Goal: Information Seeking & Learning: Check status

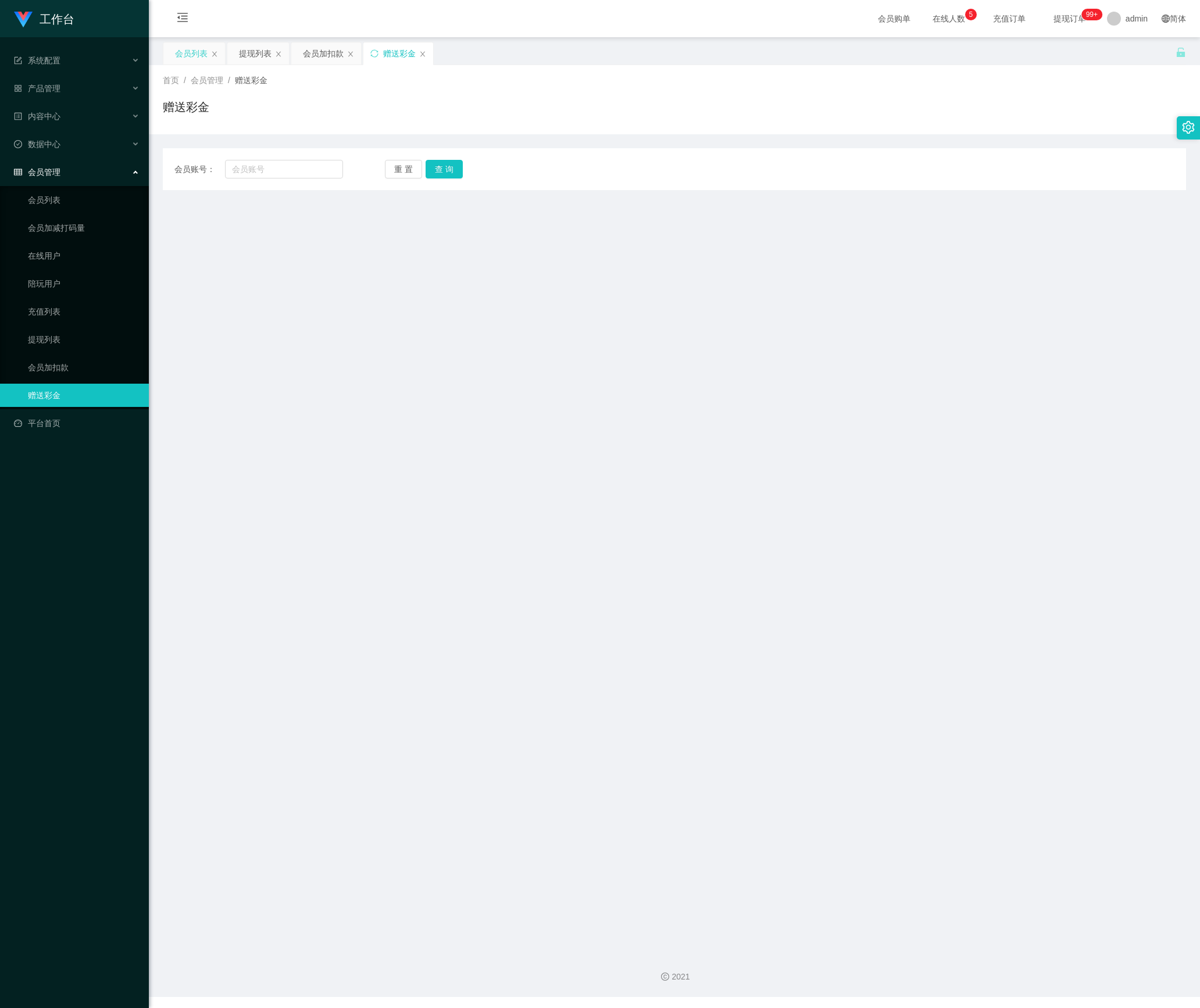
click at [203, 43] on div "会员列表" at bounding box center [191, 53] width 32 height 22
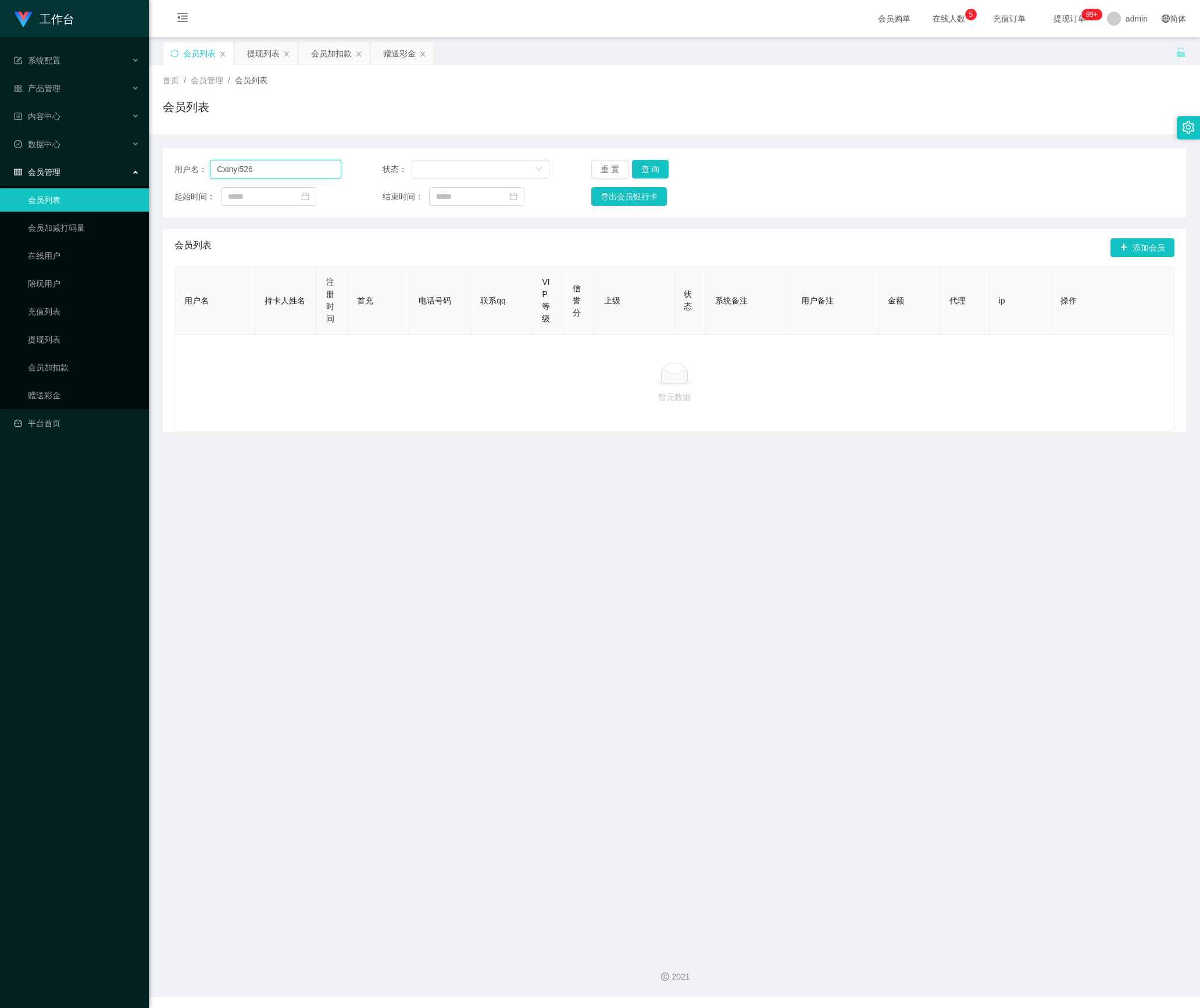
drag, startPoint x: 184, startPoint y: 164, endPoint x: 136, endPoint y: 164, distance: 48.0
click at [136, 164] on section "工作台 系统配置 产品管理 内容中心 数据中心 会员管理 会员列表 会员加减打码量 在线用户 陪玩用户 充值列表 提现列表 会员加扣款 赠送彩金 平台首页 保…" at bounding box center [600, 498] width 1200 height 997
paste input "carson89"
type input "carson89"
click at [649, 168] on button "查 询" at bounding box center [650, 169] width 37 height 18
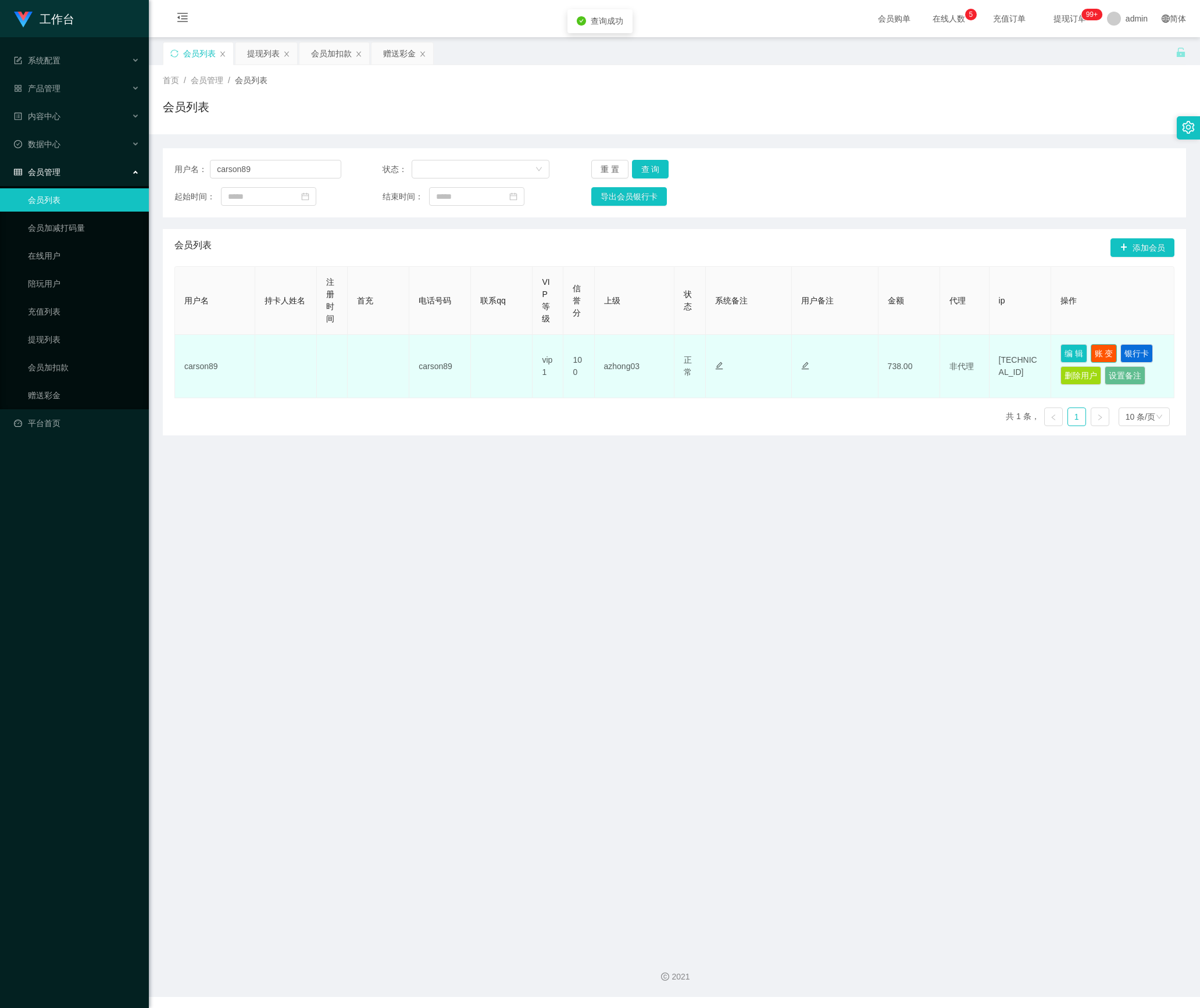
click at [1101, 349] on button "账 变" at bounding box center [1104, 353] width 27 height 18
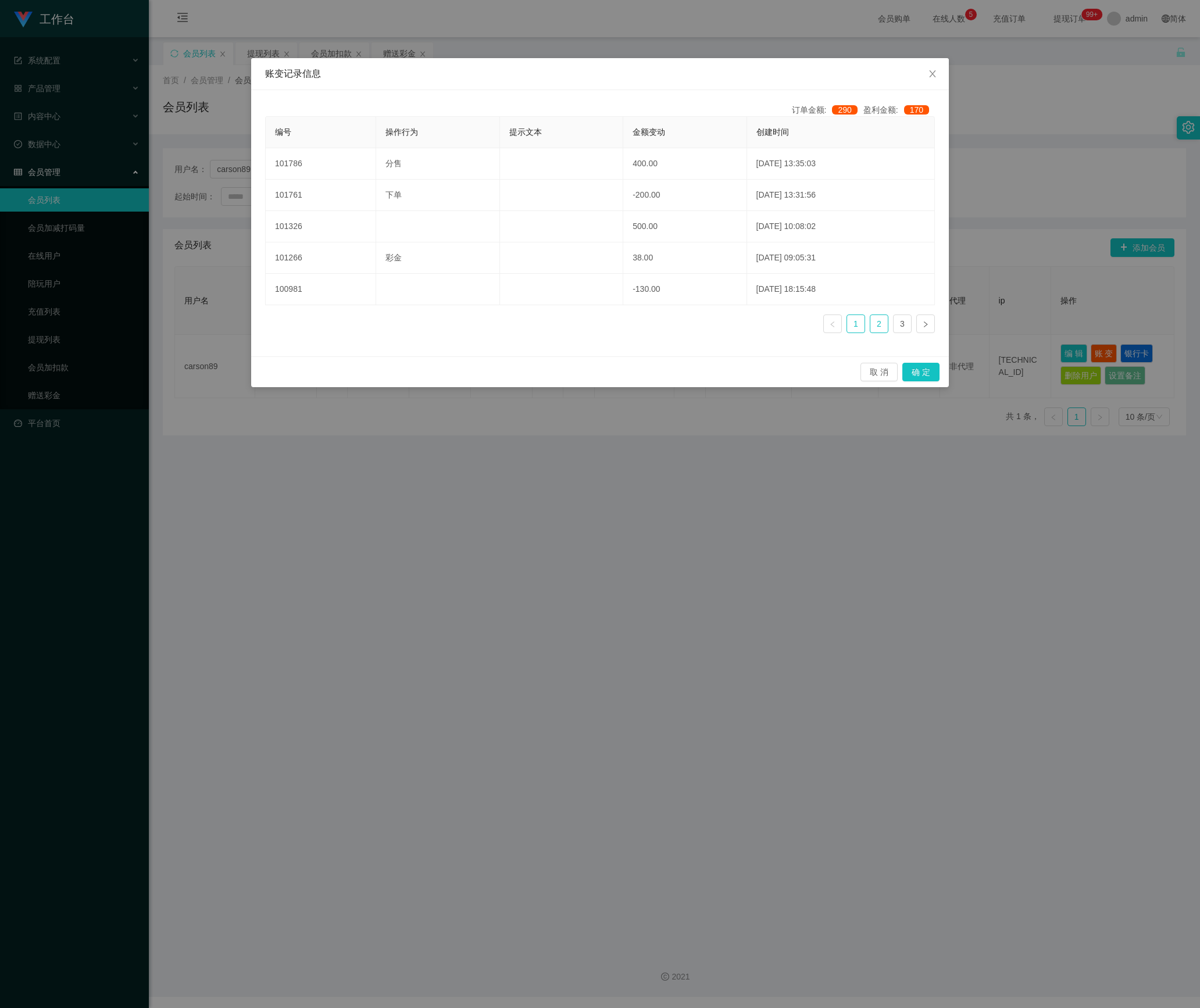
click at [874, 325] on link "2" at bounding box center [879, 324] width 18 height 18
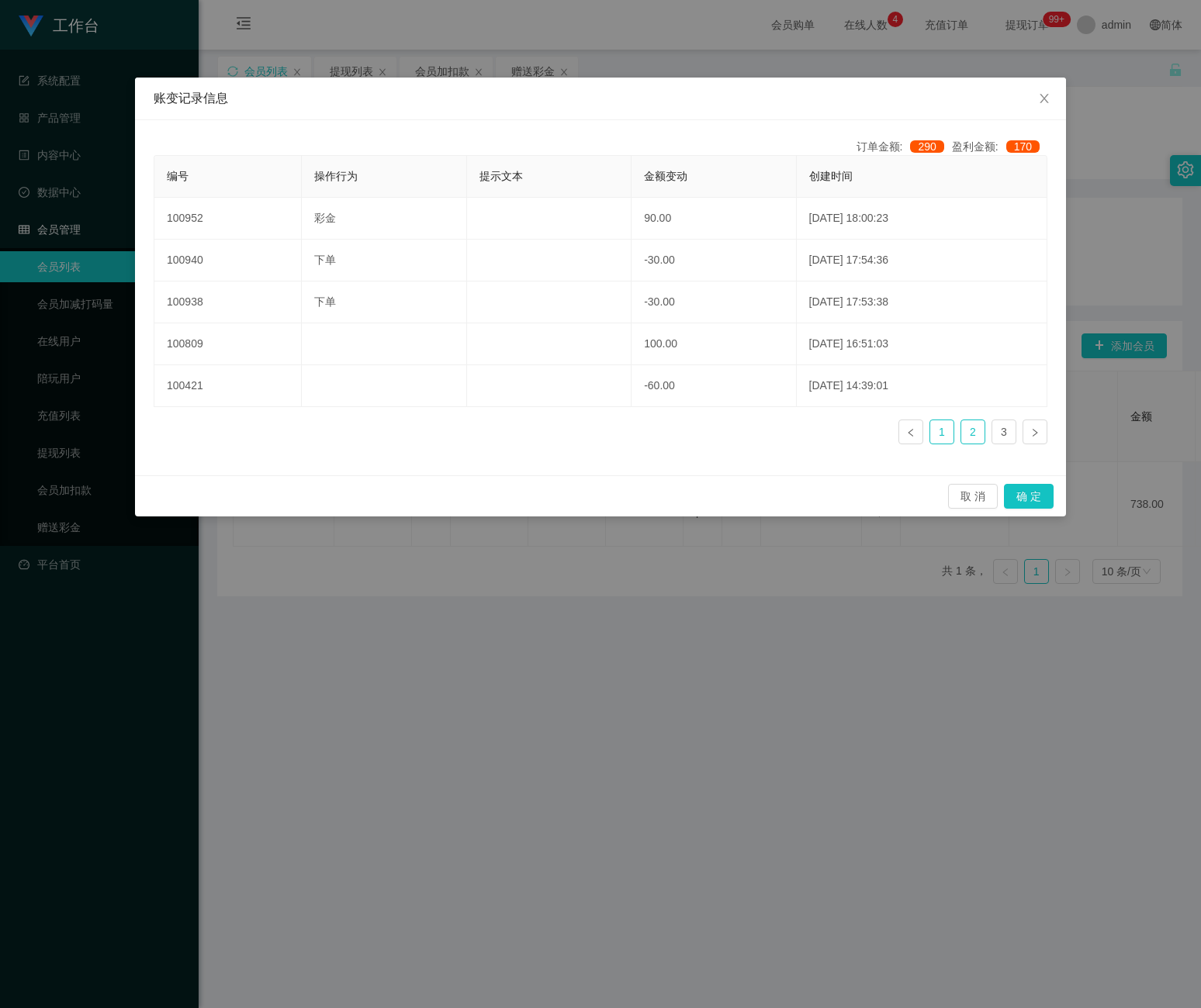
click at [938, 437] on link "1" at bounding box center [941, 432] width 24 height 24
click at [1039, 102] on icon "图标: close" at bounding box center [1043, 98] width 12 height 12
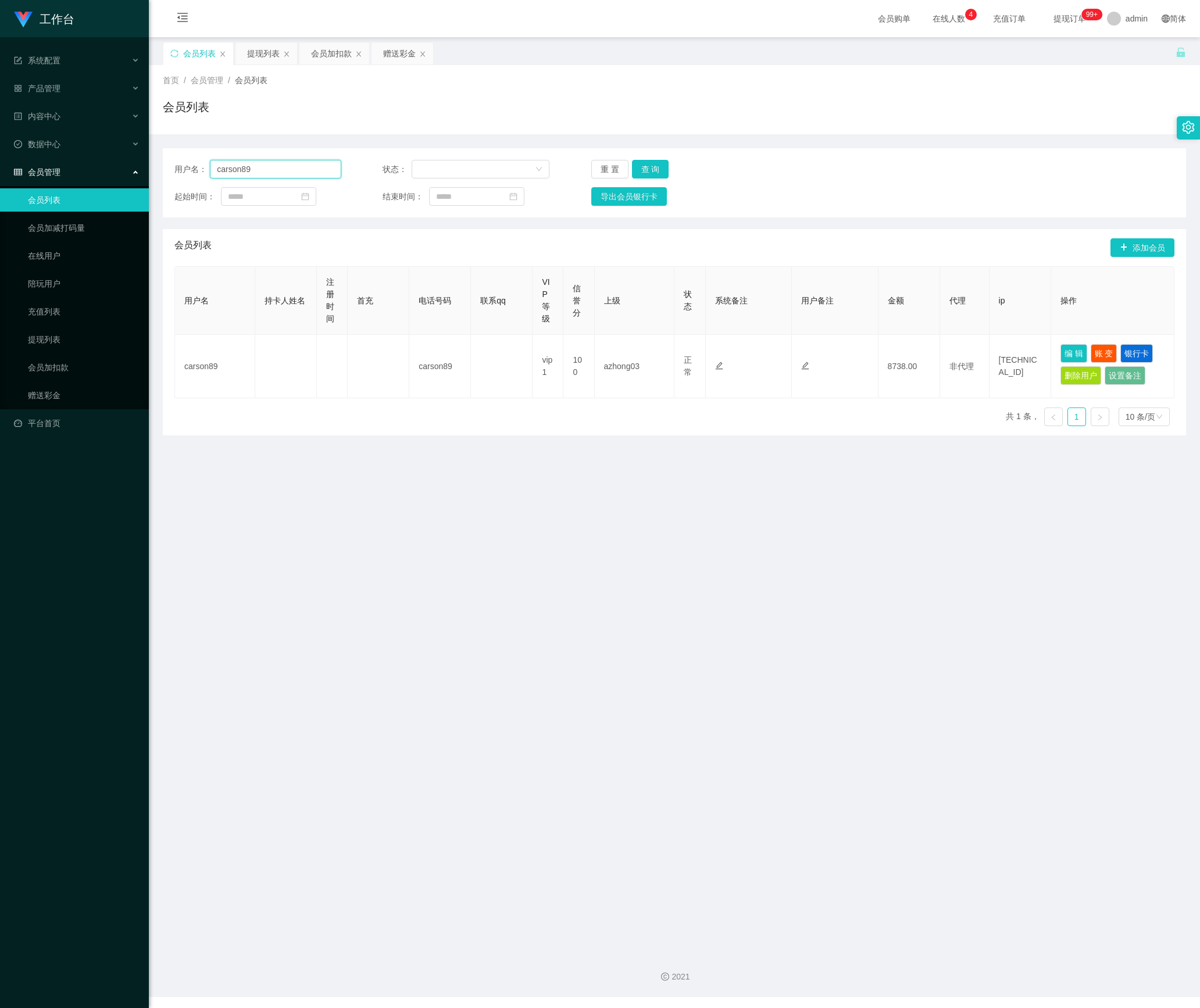
click at [321, 168] on input "carson89" at bounding box center [275, 169] width 131 height 18
click at [655, 171] on button "查 询" at bounding box center [650, 169] width 37 height 18
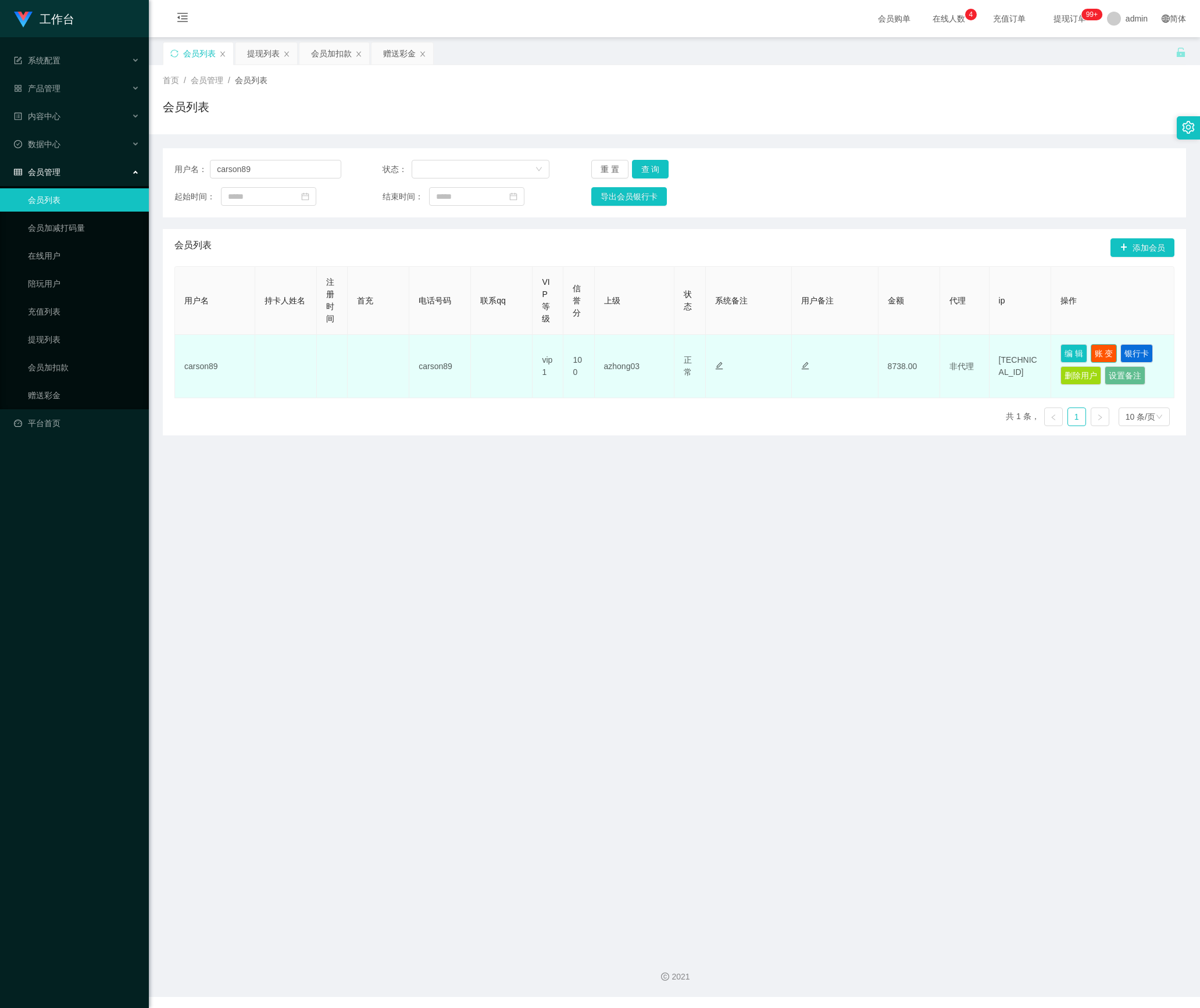
click at [1098, 355] on button "账 变" at bounding box center [1104, 353] width 27 height 18
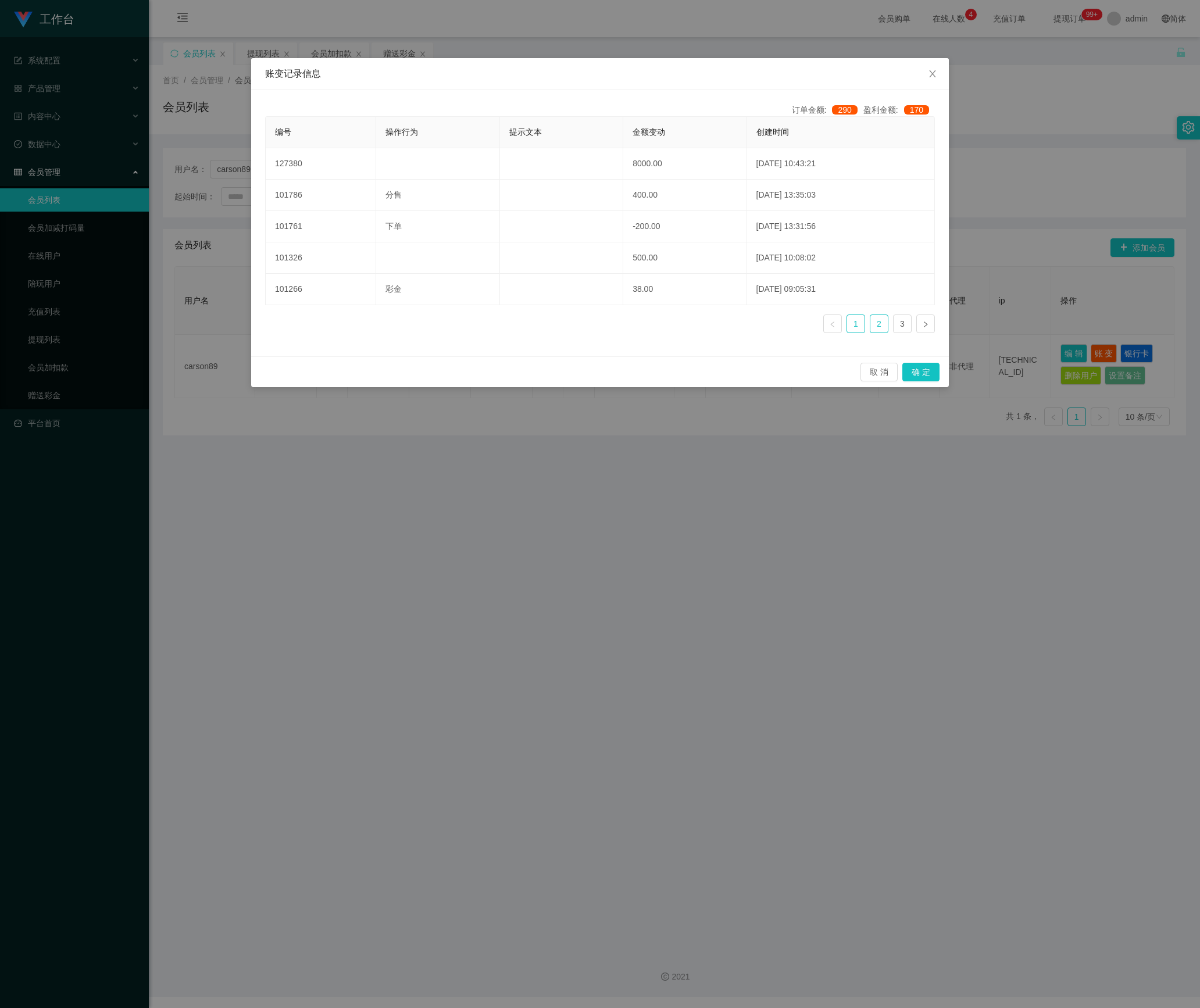
click at [881, 332] on link "2" at bounding box center [879, 324] width 18 height 18
click at [900, 325] on link "3" at bounding box center [902, 324] width 18 height 18
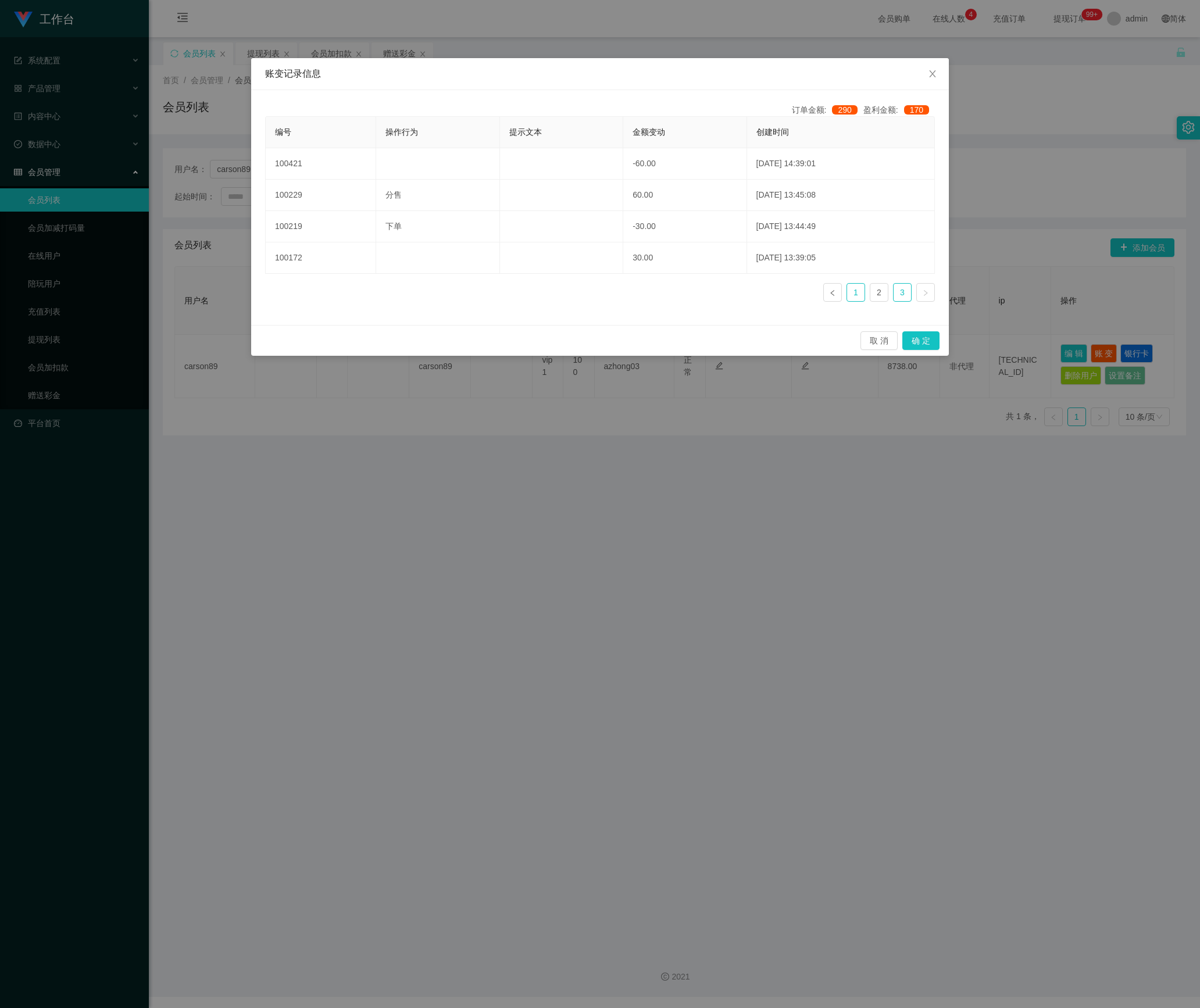
click at [860, 297] on link "1" at bounding box center [855, 292] width 18 height 18
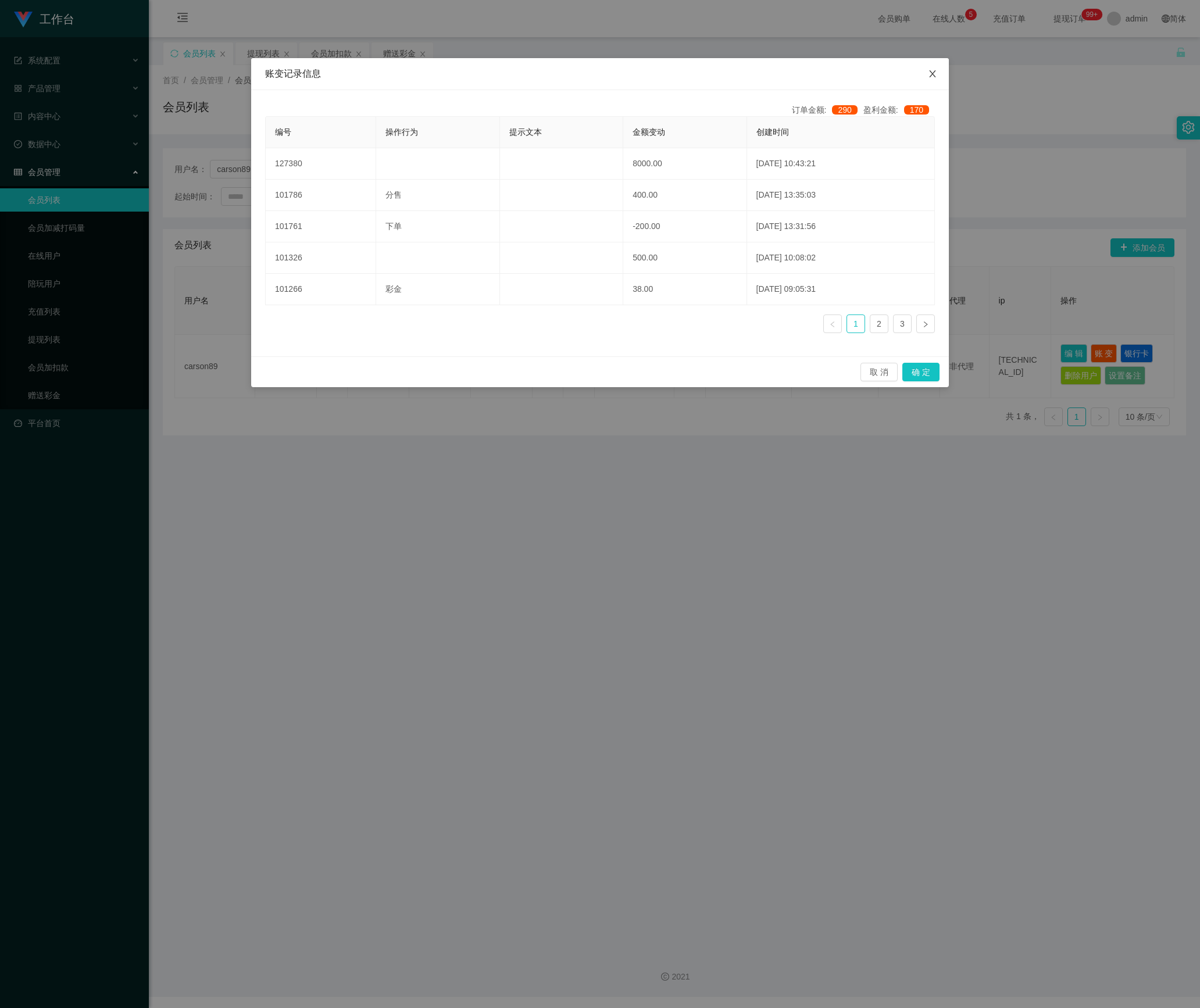
click at [933, 76] on icon "图标: close" at bounding box center [932, 73] width 9 height 9
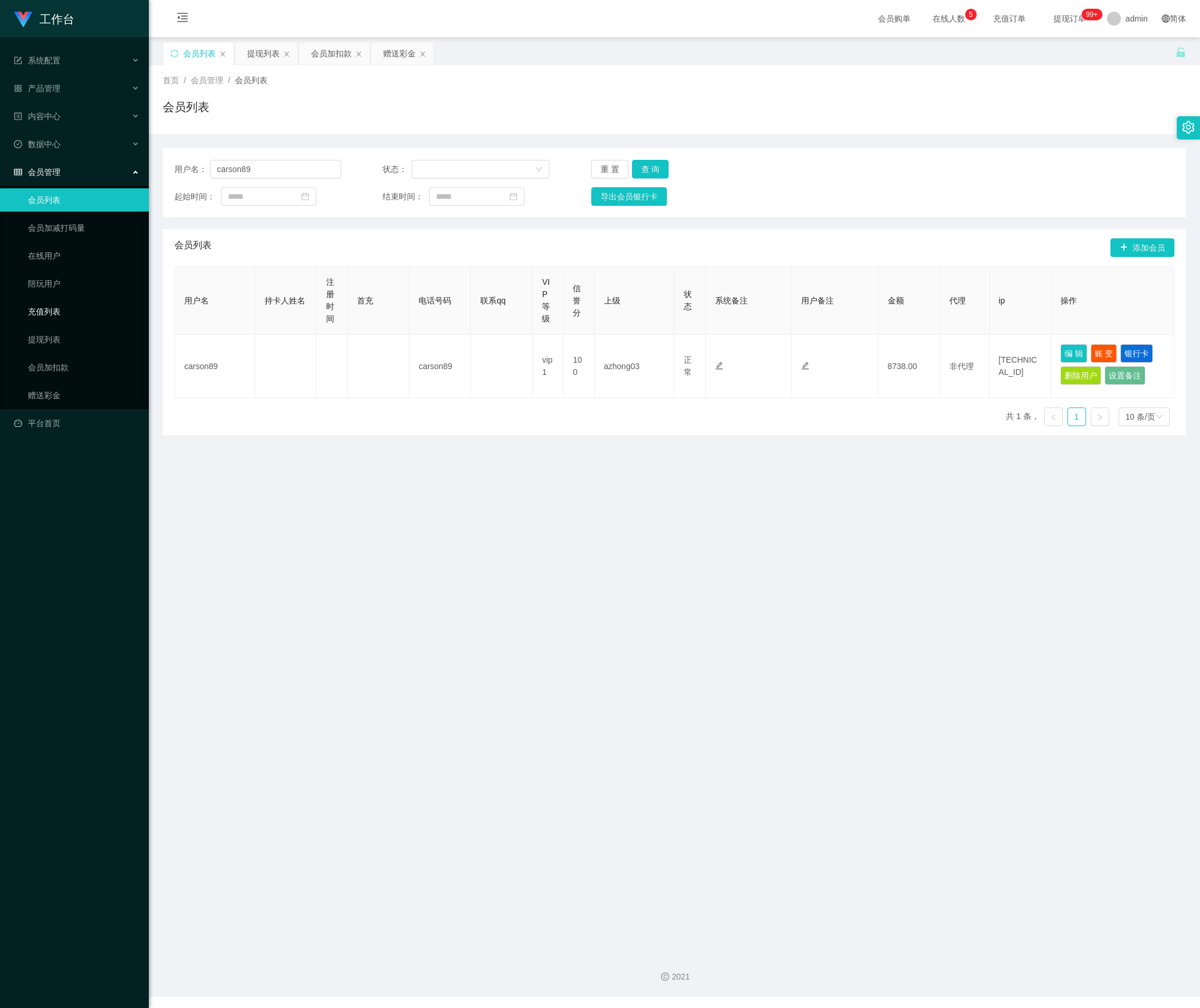
click at [54, 300] on link "充值列表" at bounding box center [84, 311] width 111 height 23
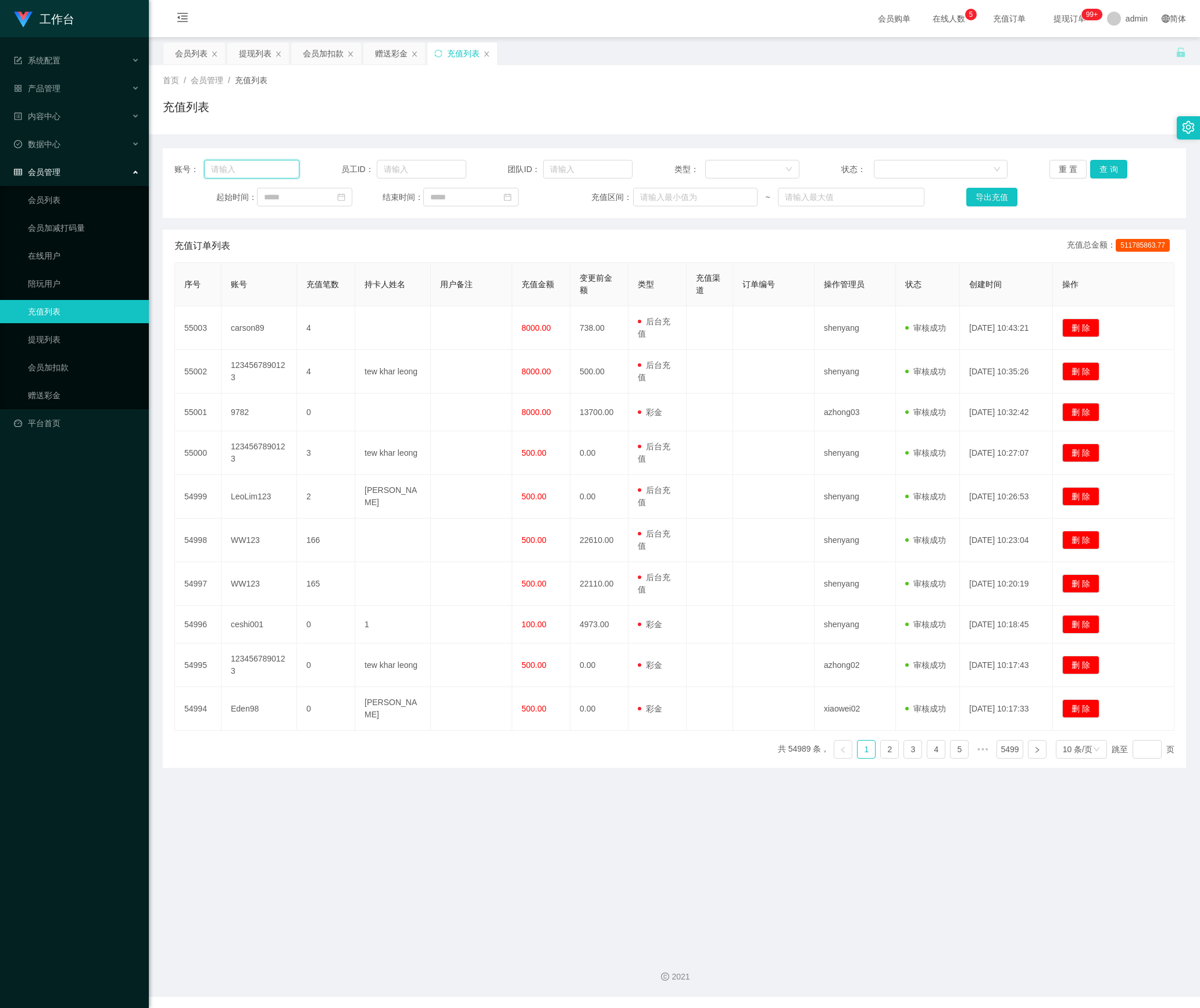
click at [270, 169] on input "text" at bounding box center [252, 169] width 95 height 18
paste input "carson89"
type input "carson89"
click at [1100, 178] on button "查 询" at bounding box center [1109, 169] width 37 height 18
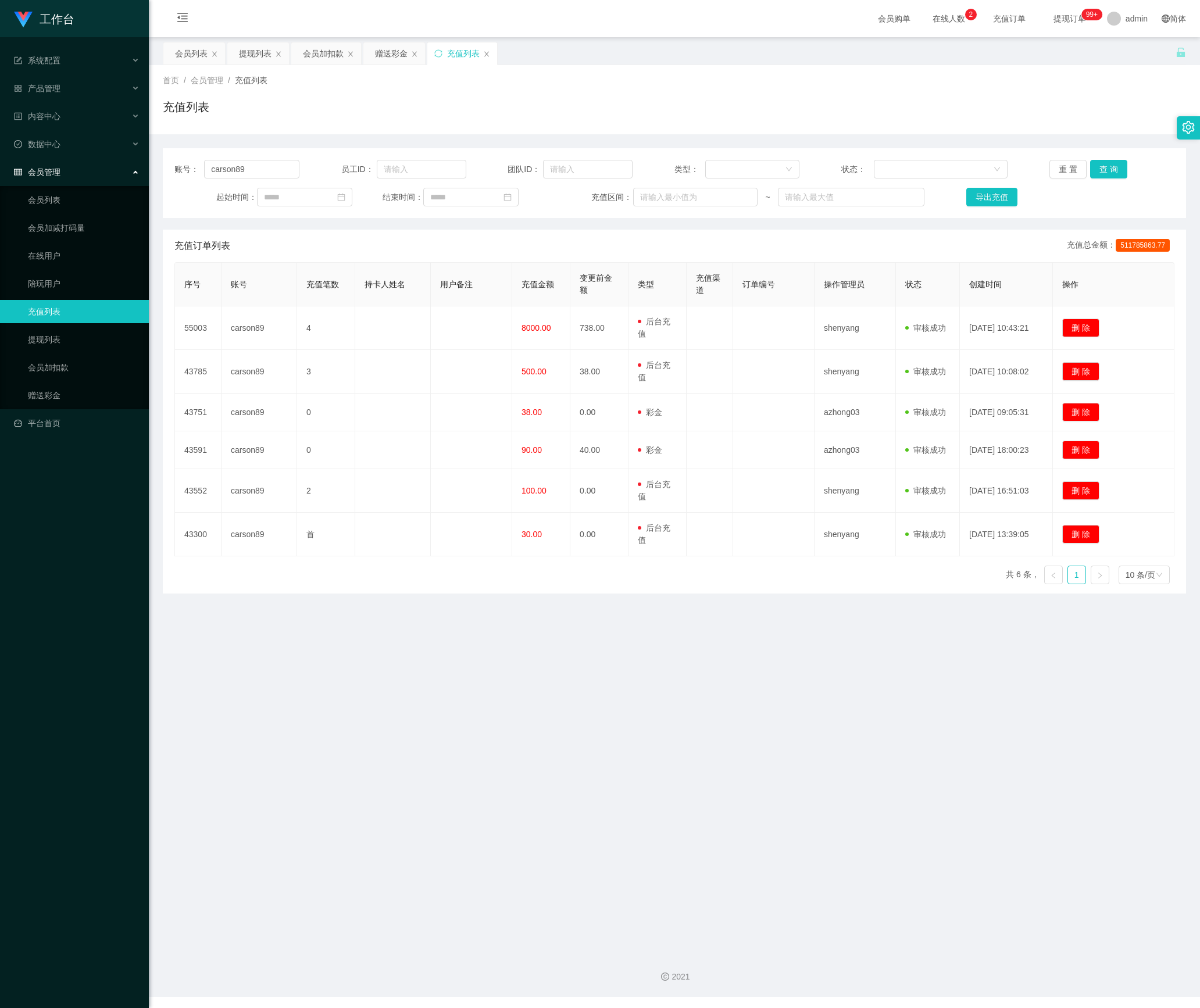
click at [496, 53] on div "充值列表" at bounding box center [462, 53] width 70 height 22
click at [490, 56] on icon "图标: close" at bounding box center [486, 54] width 7 height 7
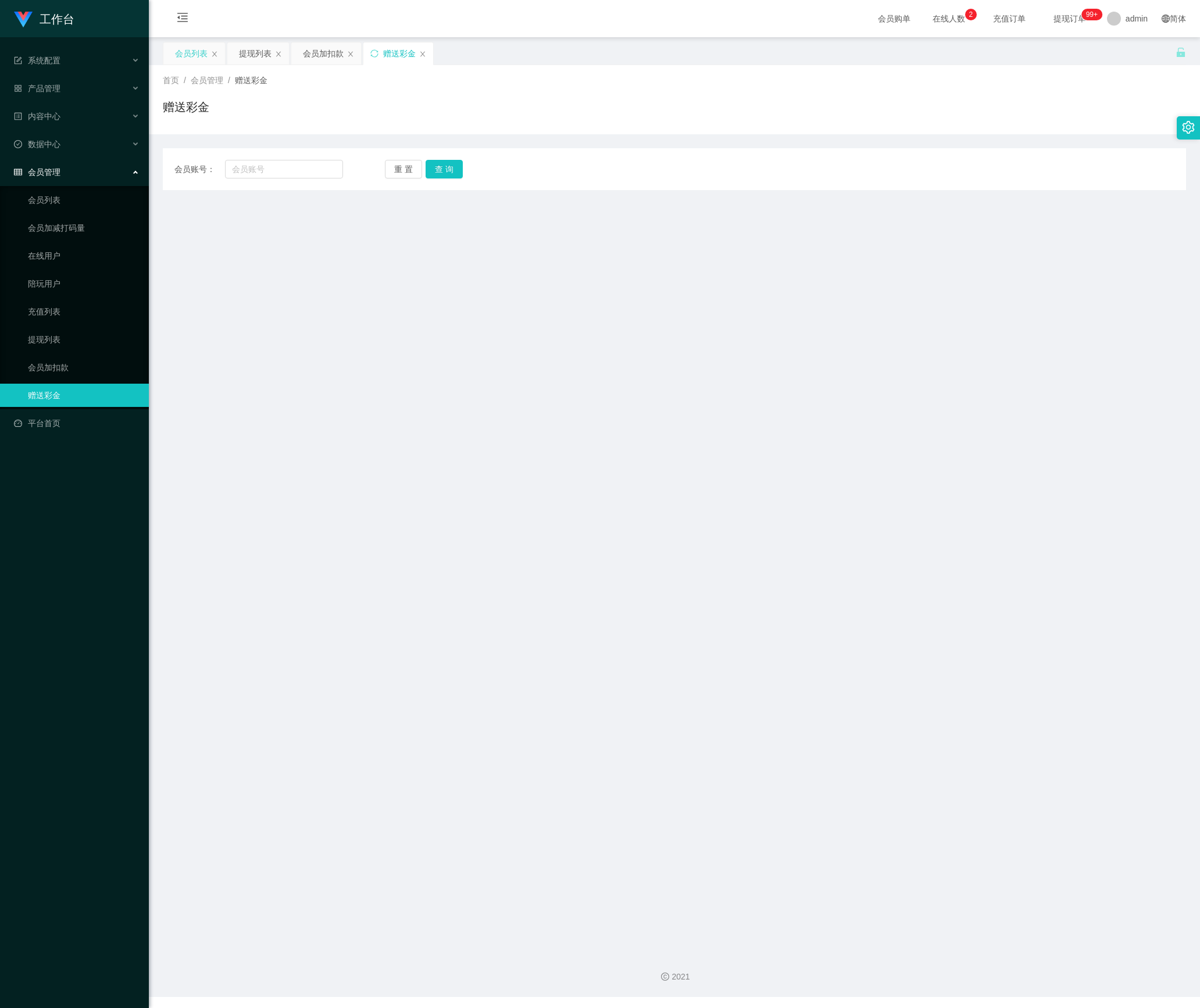
click at [181, 53] on div "会员列表" at bounding box center [191, 53] width 32 height 22
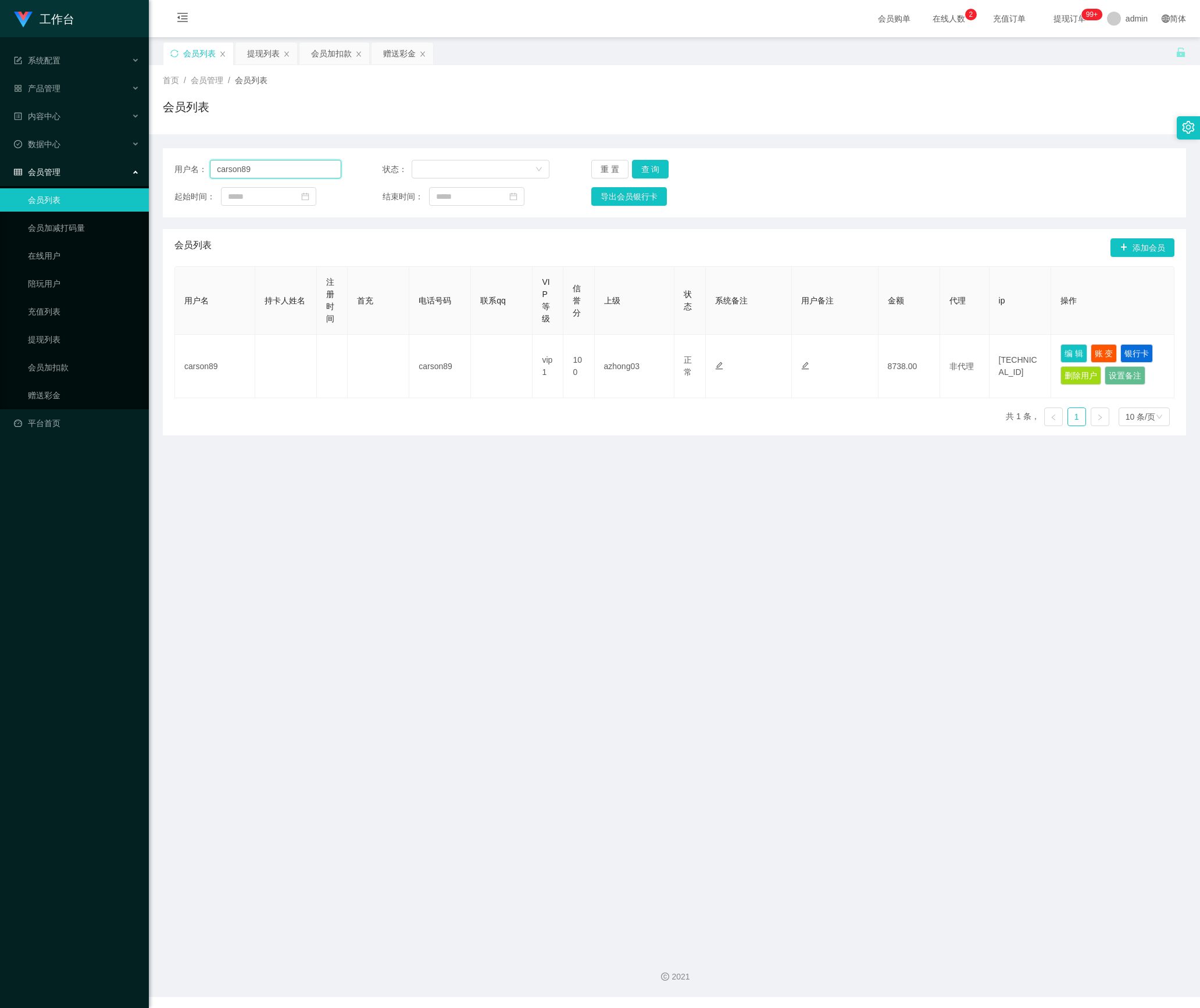
drag, startPoint x: 278, startPoint y: 174, endPoint x: 132, endPoint y: 169, distance: 146.1
click at [132, 169] on section "工作台 系统配置 产品管理 内容中心 数据中心 会员管理 会员列表 会员加减打码量 在线用户 陪玩用户 充值列表 提现列表 会员加扣款 赠送彩金 平台首页 保…" at bounding box center [600, 498] width 1200 height 997
paste input "9782"
click at [657, 168] on button "查 询" at bounding box center [650, 169] width 37 height 18
drag, startPoint x: 275, startPoint y: 166, endPoint x: 110, endPoint y: 166, distance: 165.0
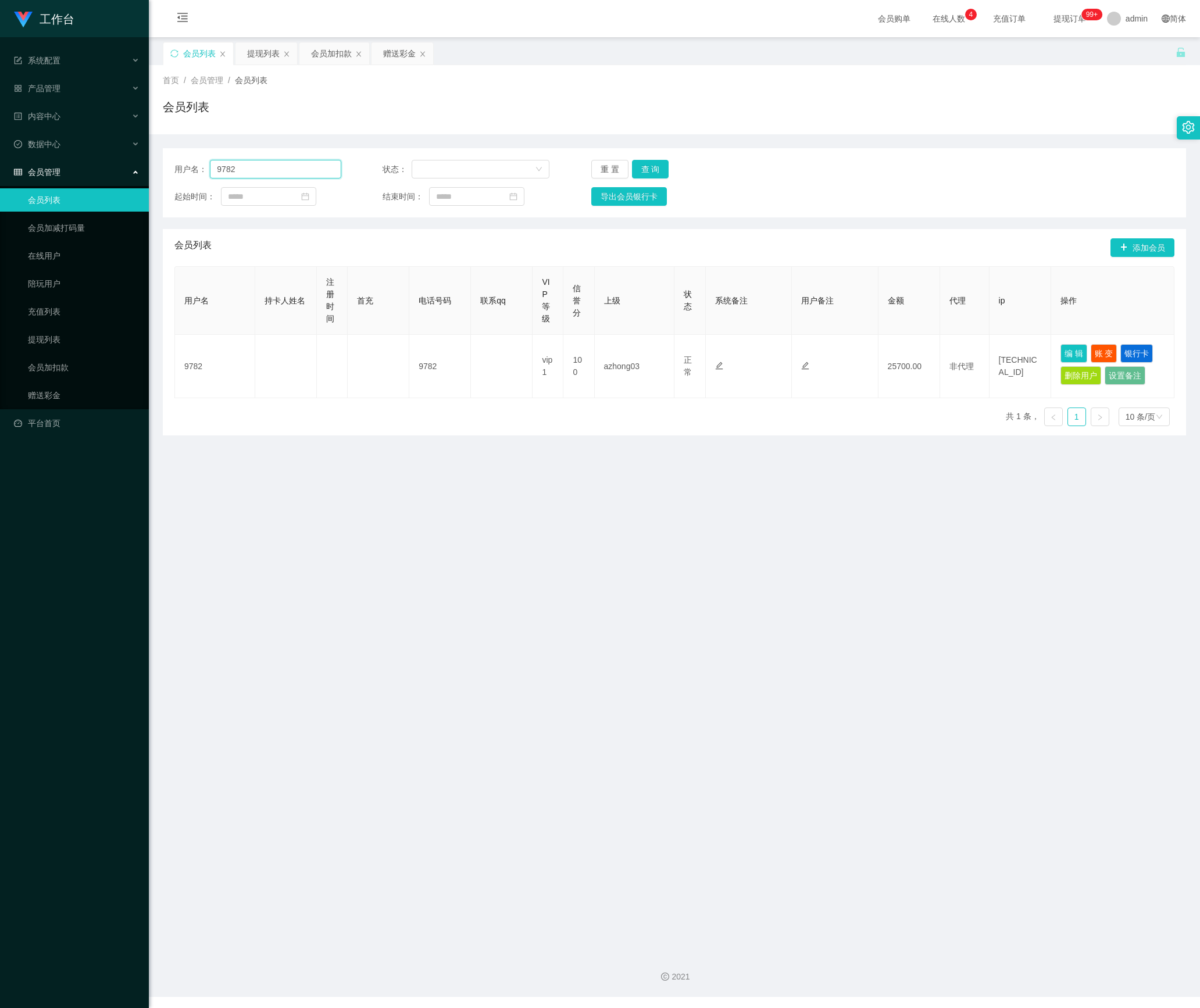
click at [110, 166] on section "工作台 系统配置 产品管理 内容中心 数据中心 会员管理 会员列表 会员加减打码量 在线用户 陪玩用户 充值列表 提现列表 会员加扣款 赠送彩金 平台首页 保…" at bounding box center [600, 498] width 1200 height 997
paste input "Eden98"
type input "Eden98"
click at [642, 165] on button "查 询" at bounding box center [650, 169] width 37 height 18
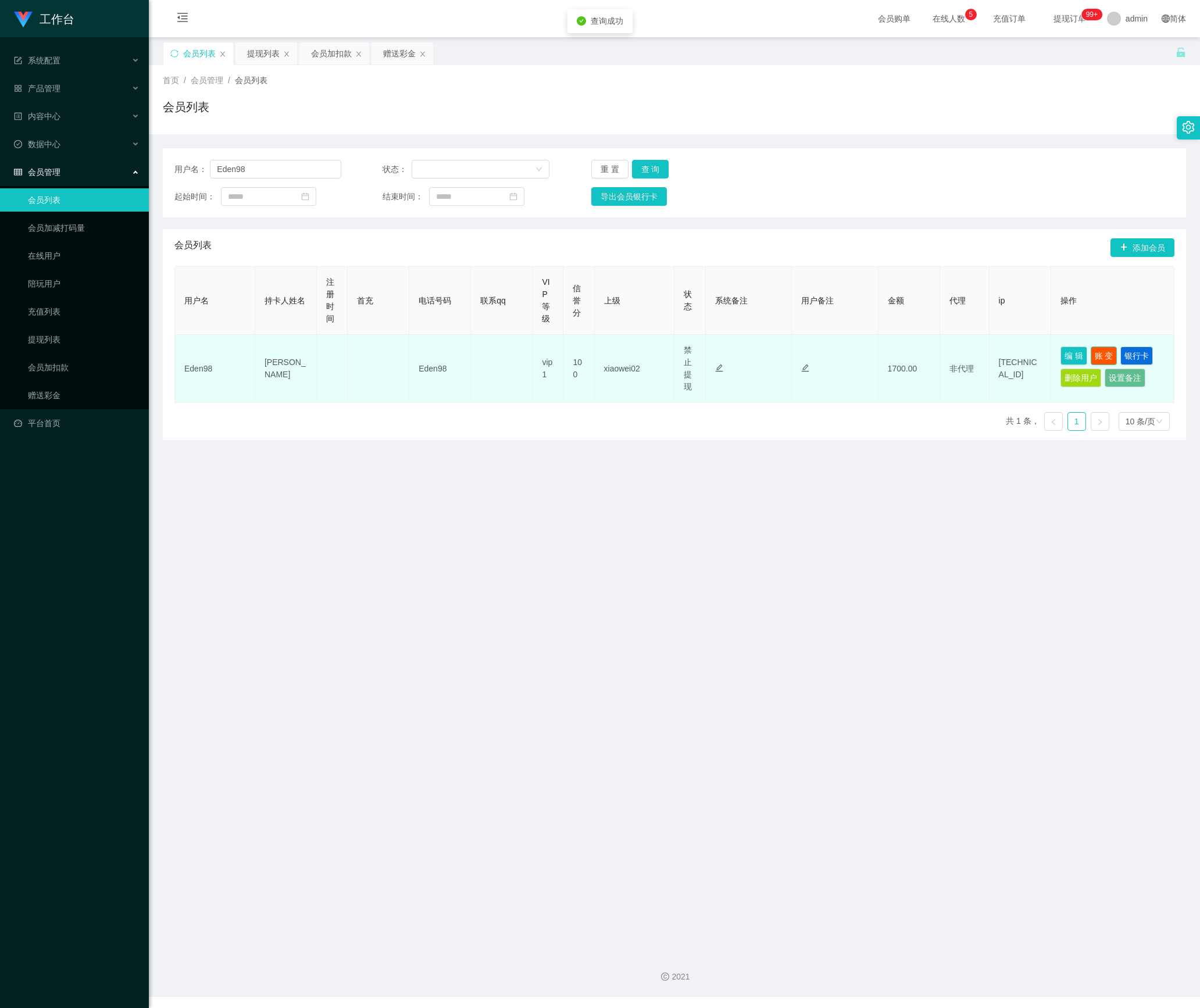
click at [1103, 352] on button "账 变" at bounding box center [1104, 355] width 27 height 18
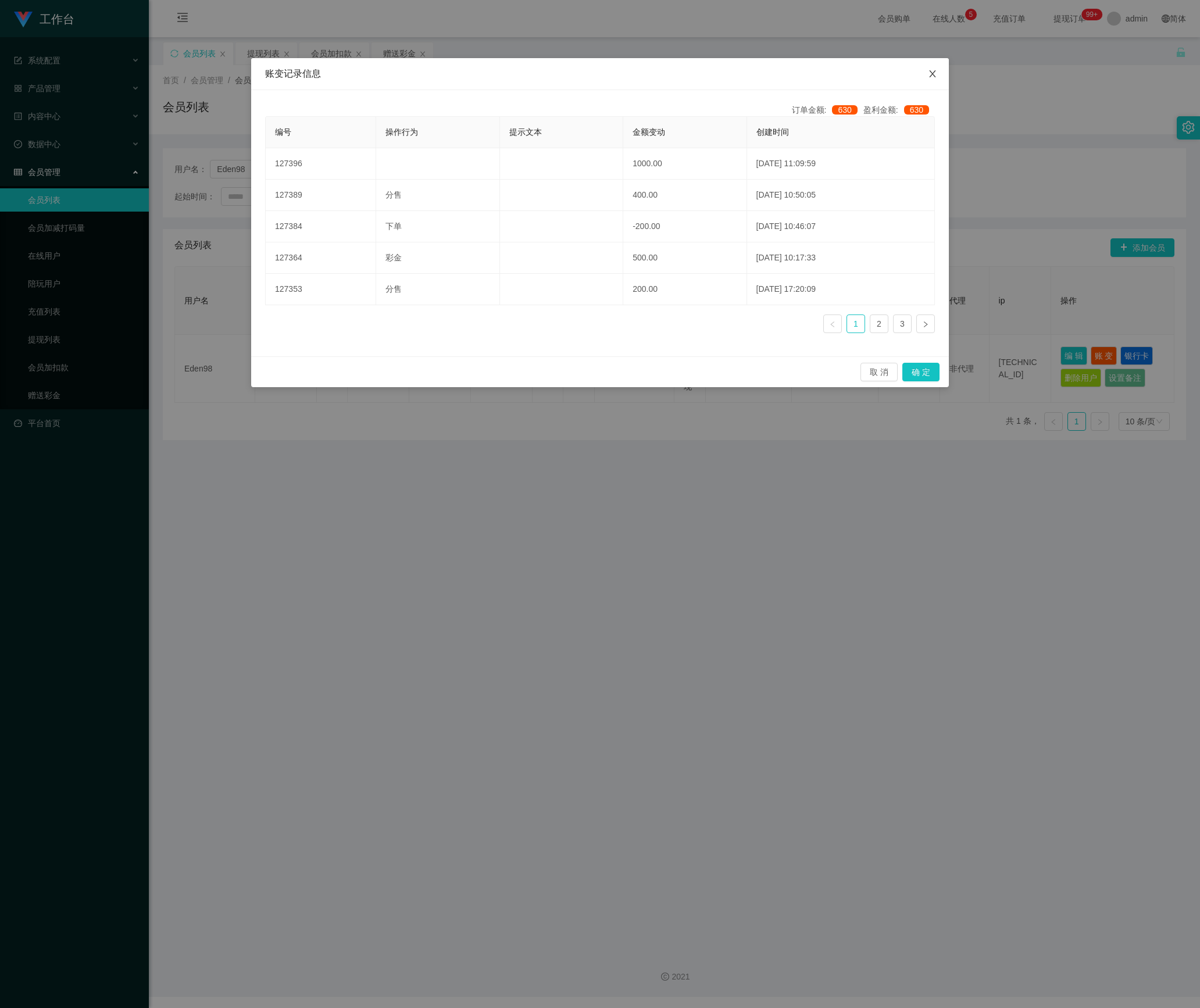
click at [939, 73] on span "Close" at bounding box center [932, 74] width 32 height 32
